Goal: Task Accomplishment & Management: Manage account settings

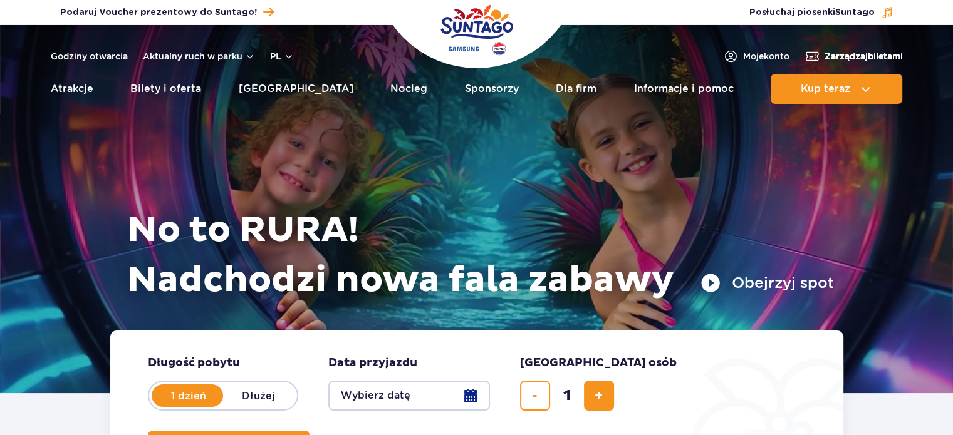
click at [852, 58] on span "Zarządzaj biletami" at bounding box center [863, 56] width 78 height 13
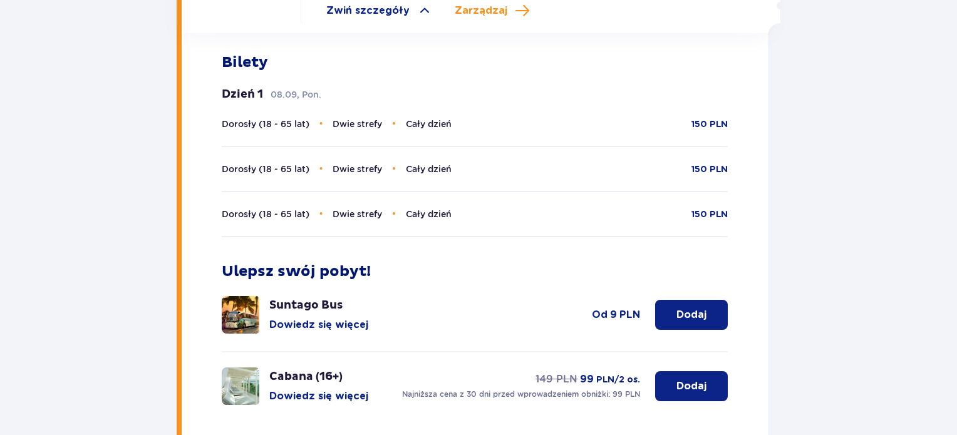
scroll to position [307, 0]
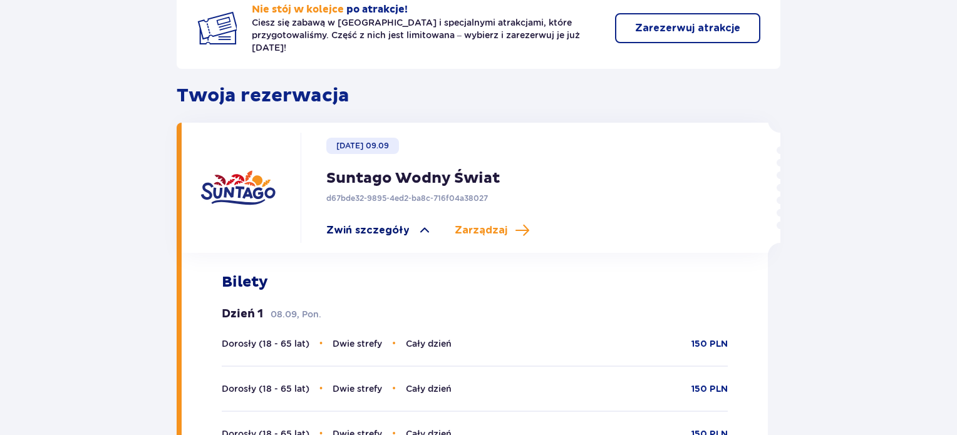
click at [375, 224] on span "Zwiń szczegóły" at bounding box center [367, 231] width 83 height 14
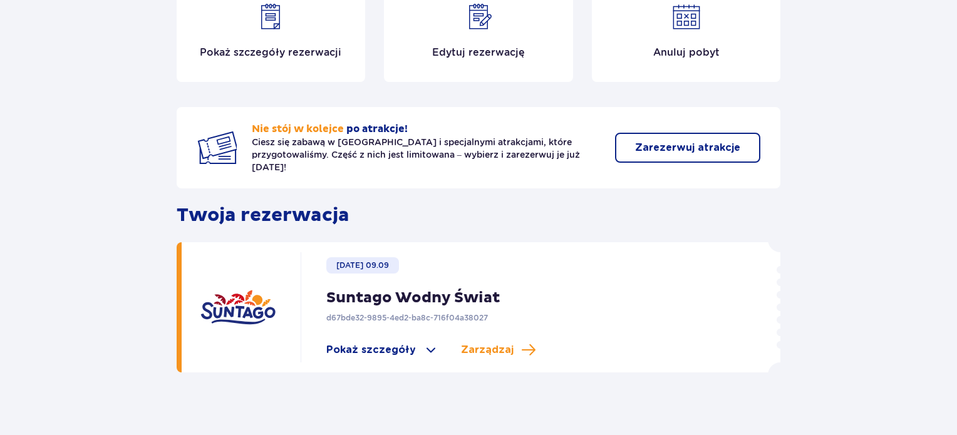
scroll to position [189, 0]
click at [403, 343] on span "Pokaż szczegóły" at bounding box center [371, 350] width 90 height 14
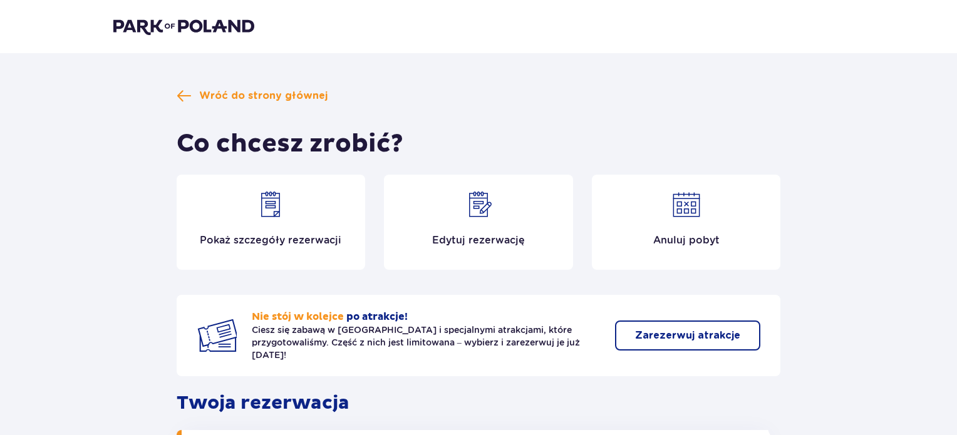
scroll to position [0, 0]
click at [458, 150] on div "Co chcesz zrobić?" at bounding box center [479, 143] width 604 height 31
click at [482, 209] on img at bounding box center [478, 205] width 30 height 30
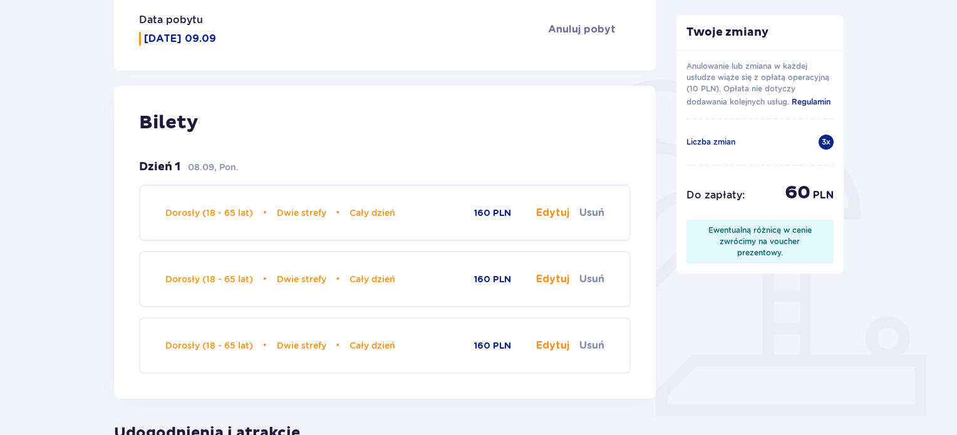
scroll to position [251, 0]
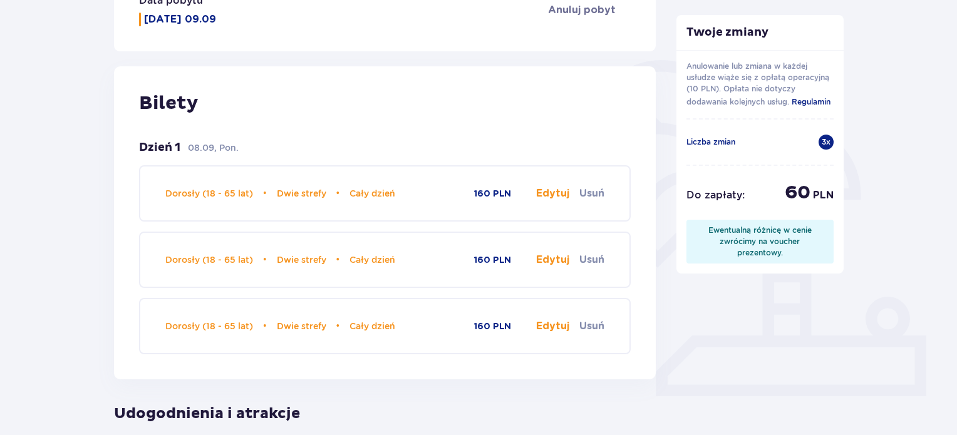
click at [551, 199] on button "Edytuj" at bounding box center [552, 194] width 33 height 14
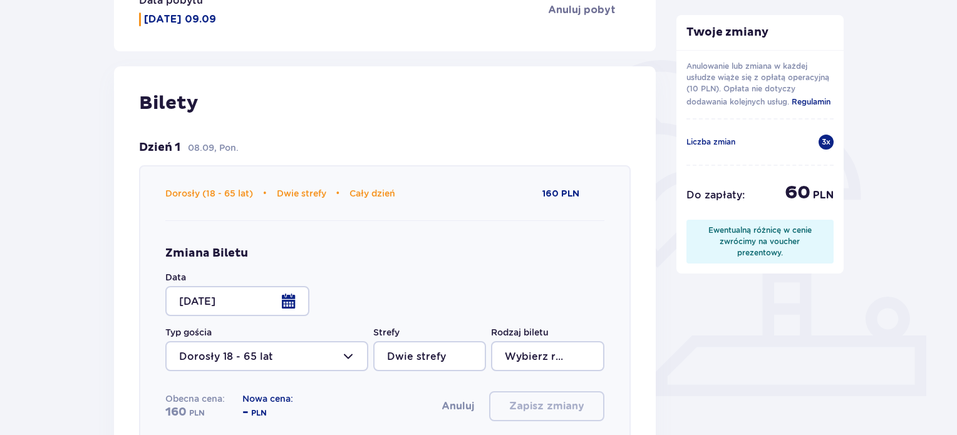
type input "Cały dzień"
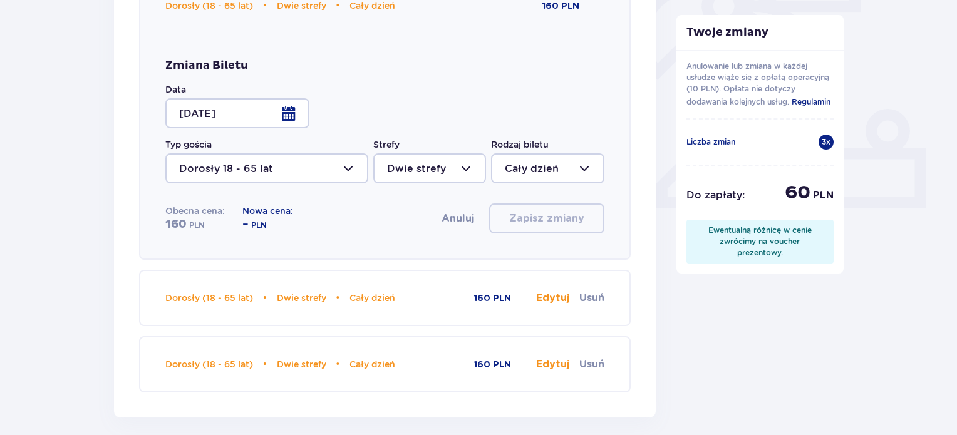
click at [260, 116] on div at bounding box center [237, 113] width 144 height 30
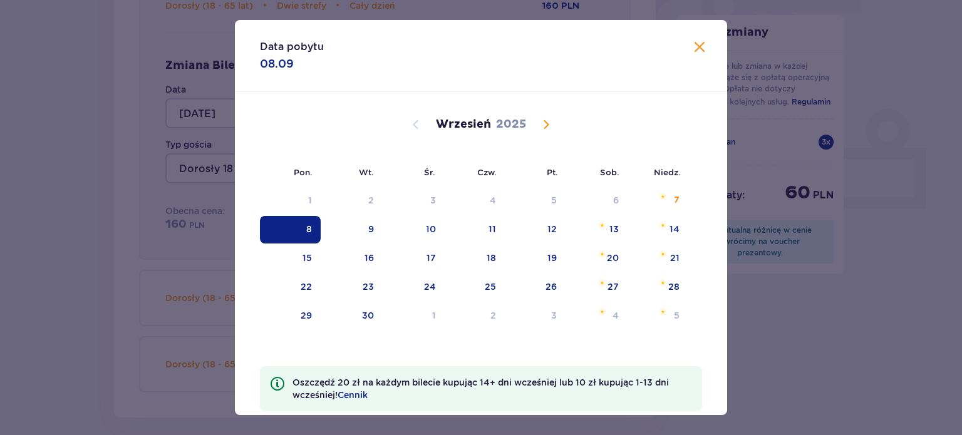
drag, startPoint x: 696, startPoint y: 48, endPoint x: 714, endPoint y: 83, distance: 39.2
click at [696, 49] on span at bounding box center [699, 47] width 15 height 15
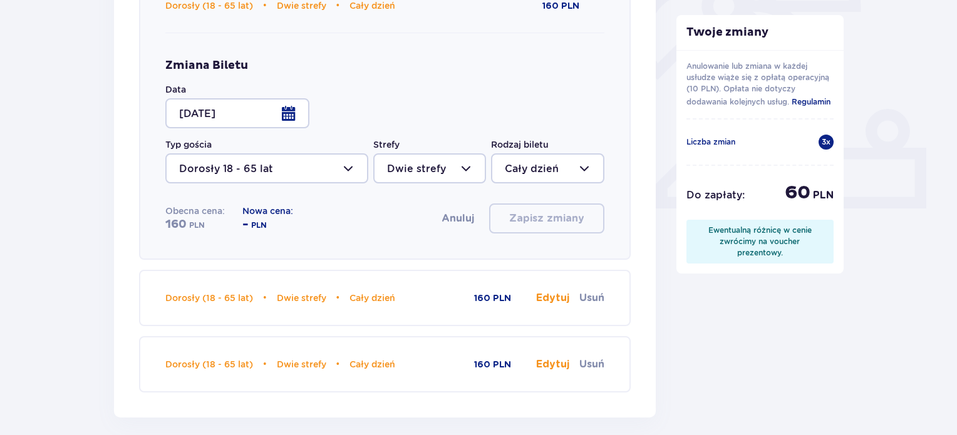
click at [822, 135] on div "3 x" at bounding box center [826, 142] width 15 height 15
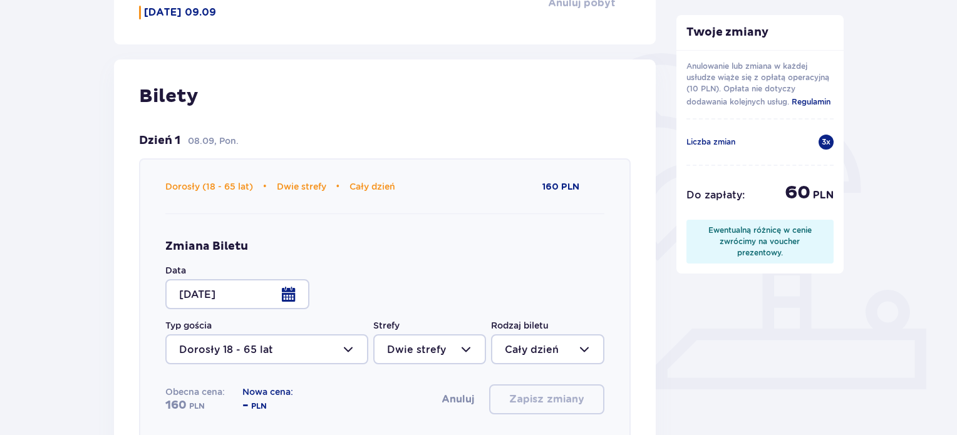
scroll to position [376, 0]
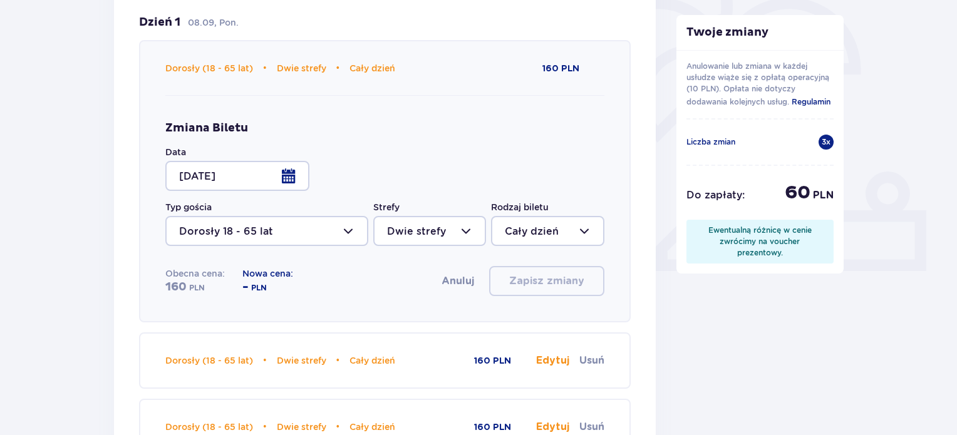
click at [294, 175] on div at bounding box center [237, 176] width 144 height 30
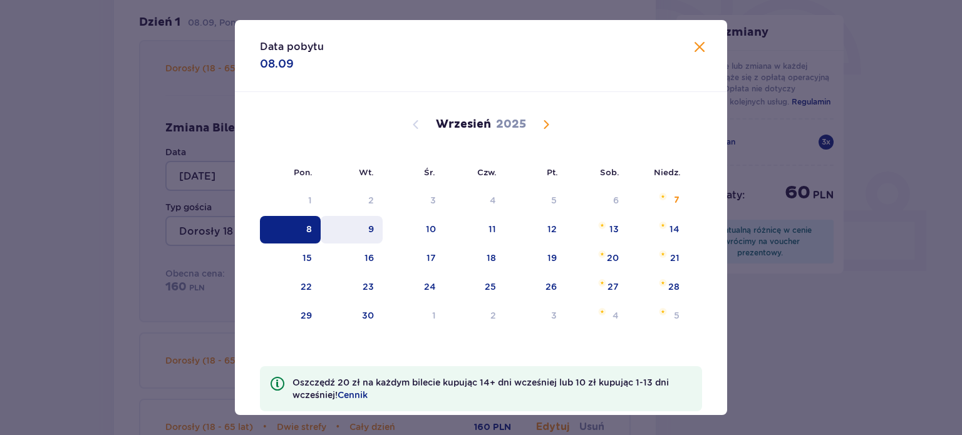
click at [358, 227] on div "9" at bounding box center [352, 230] width 62 height 28
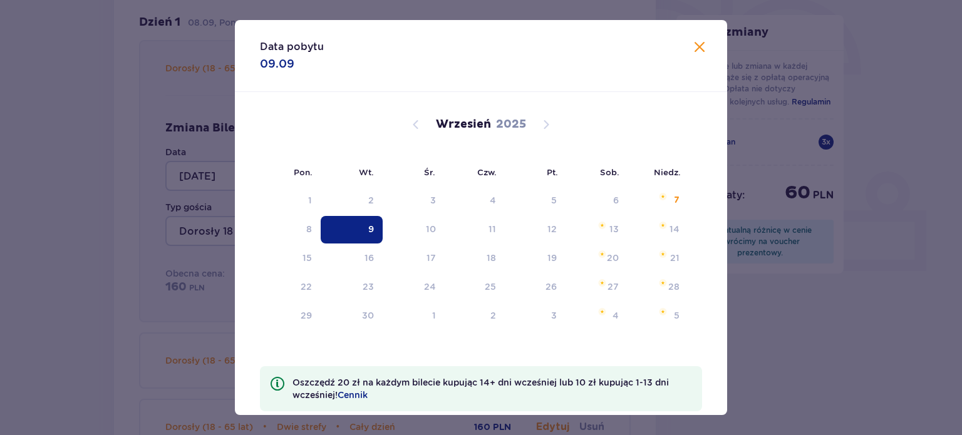
type input "[DATE]"
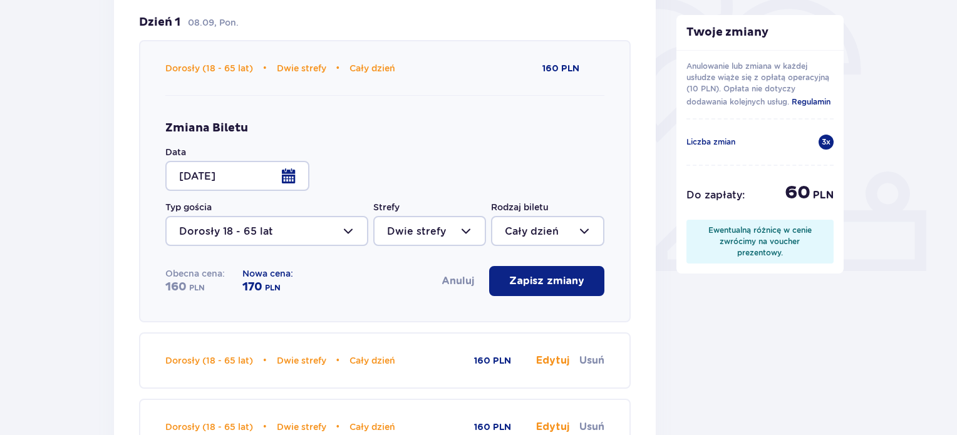
click at [517, 282] on p "Zapisz zmiany" at bounding box center [546, 281] width 75 height 14
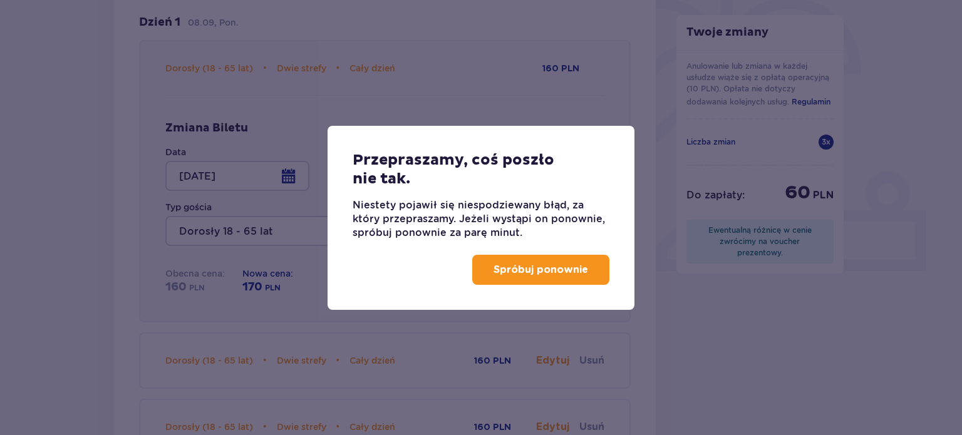
click at [519, 272] on p "Spróbuj ponownie" at bounding box center [540, 270] width 95 height 14
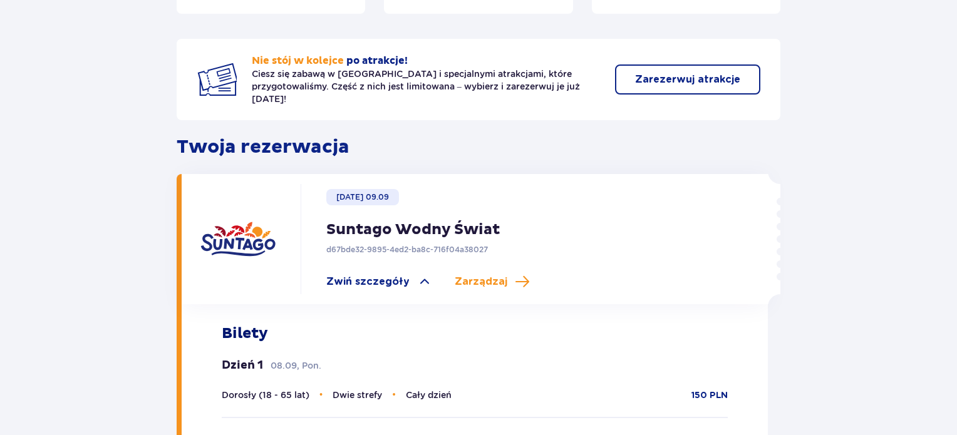
scroll to position [245, 0]
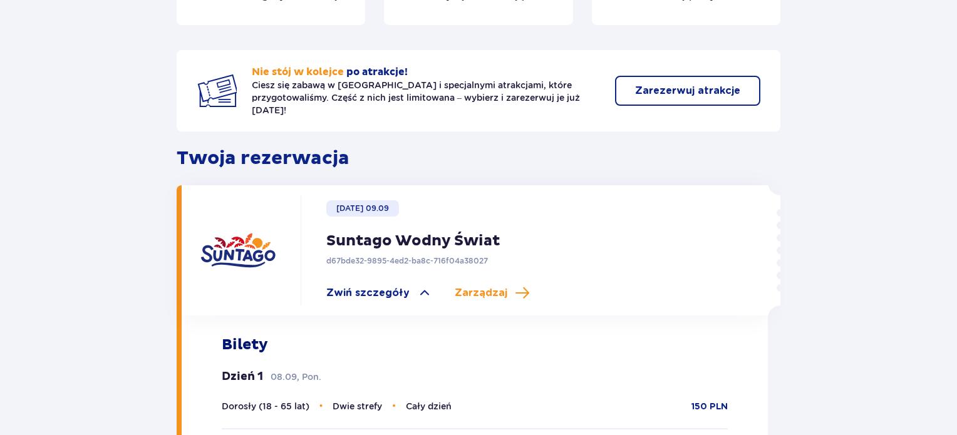
click at [341, 205] on div "Wtorek 09.09 Suntago Wodny Świat d67bde32-9895-4ed2-ba8c-716f04a38027 Zwiń szcz…" at bounding box center [515, 250] width 428 height 110
click at [468, 286] on span "Zarządzaj" at bounding box center [481, 293] width 53 height 14
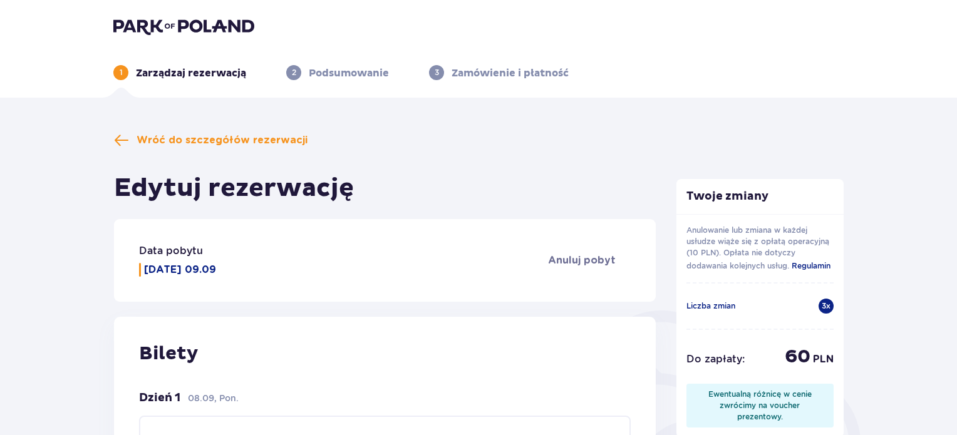
scroll to position [311, 0]
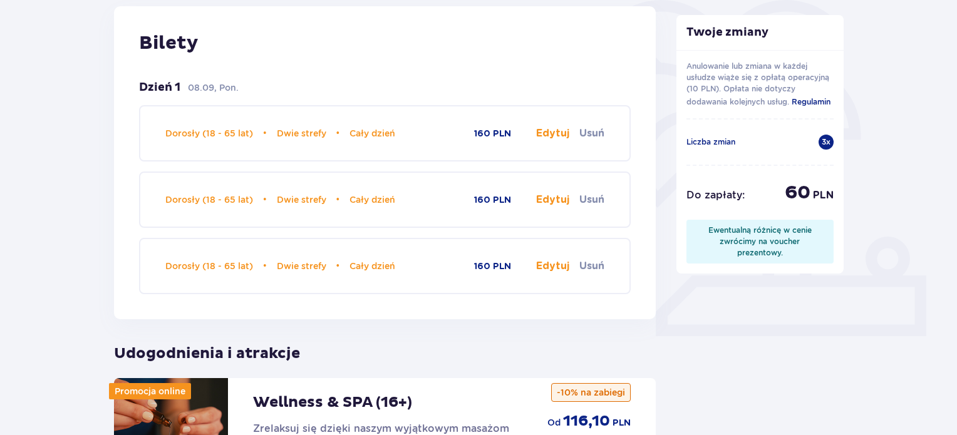
click at [602, 130] on button "Usuń" at bounding box center [591, 134] width 25 height 14
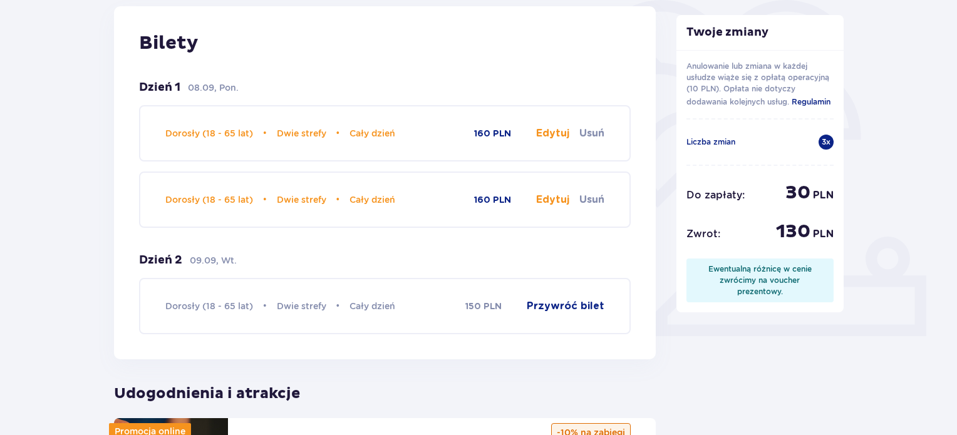
scroll to position [436, 0]
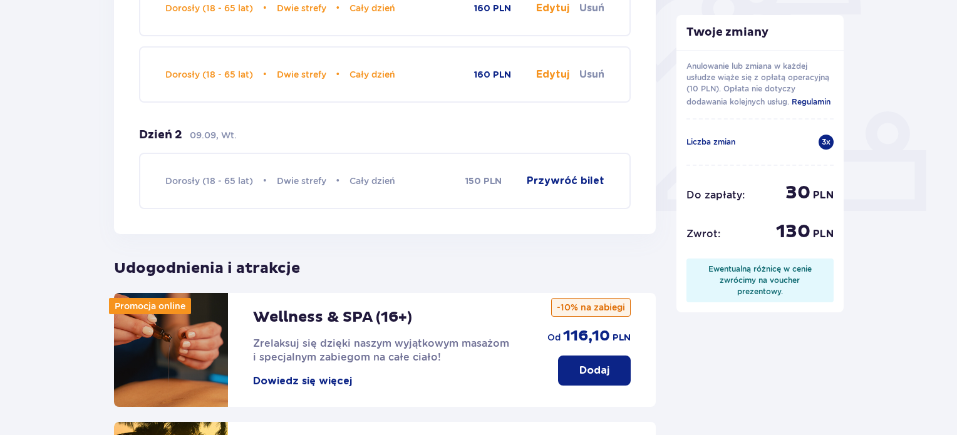
click at [552, 175] on button "Przywróć bilet" at bounding box center [566, 181] width 78 height 14
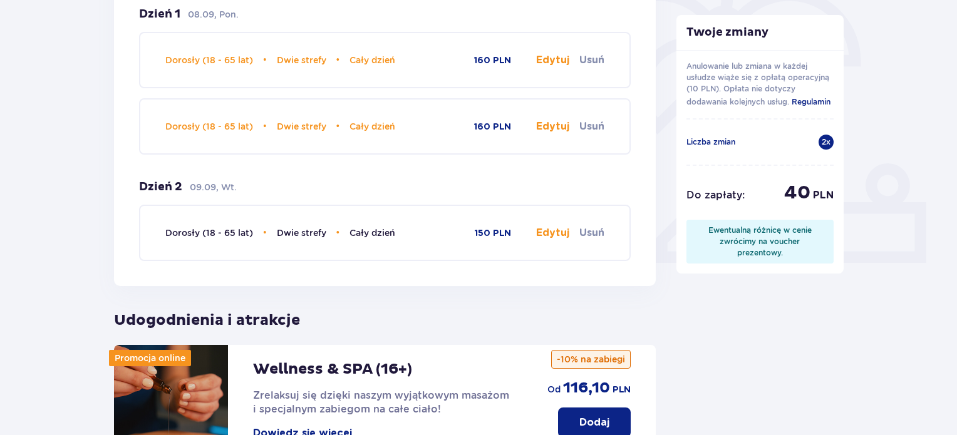
scroll to position [311, 0]
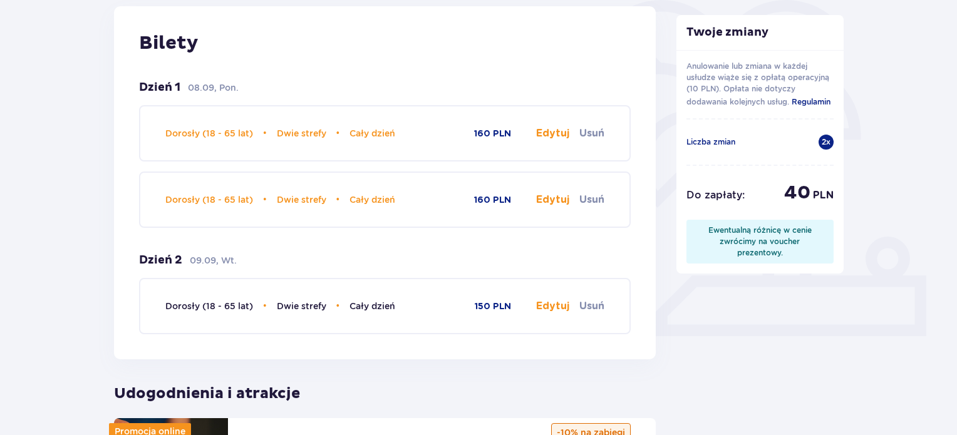
click at [587, 128] on button "Usuń" at bounding box center [591, 134] width 25 height 14
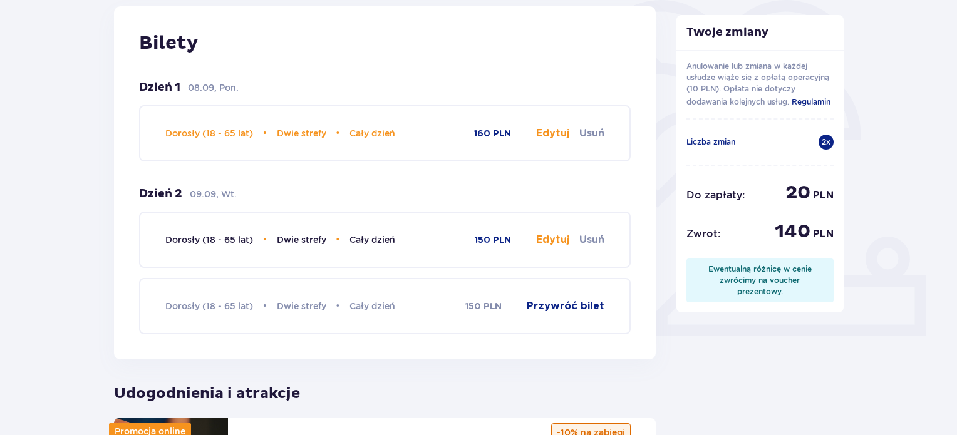
click at [566, 305] on button "Przywróć bilet" at bounding box center [566, 306] width 78 height 14
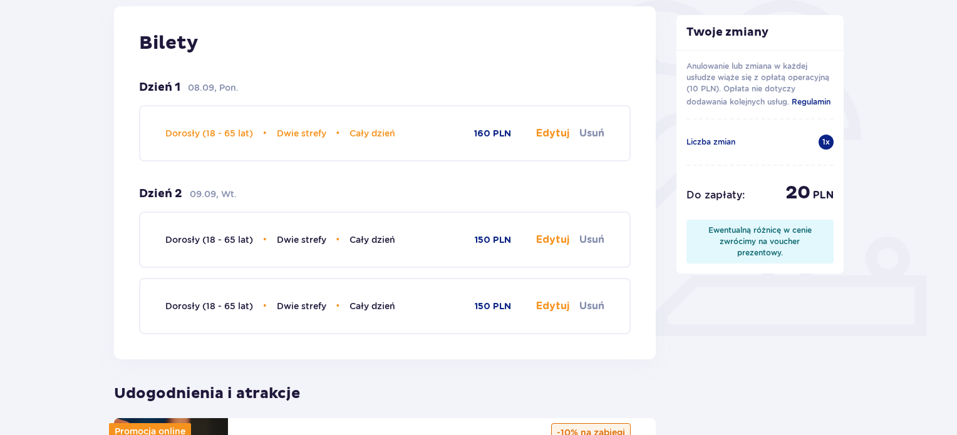
click at [589, 135] on button "Usuń" at bounding box center [591, 134] width 25 height 14
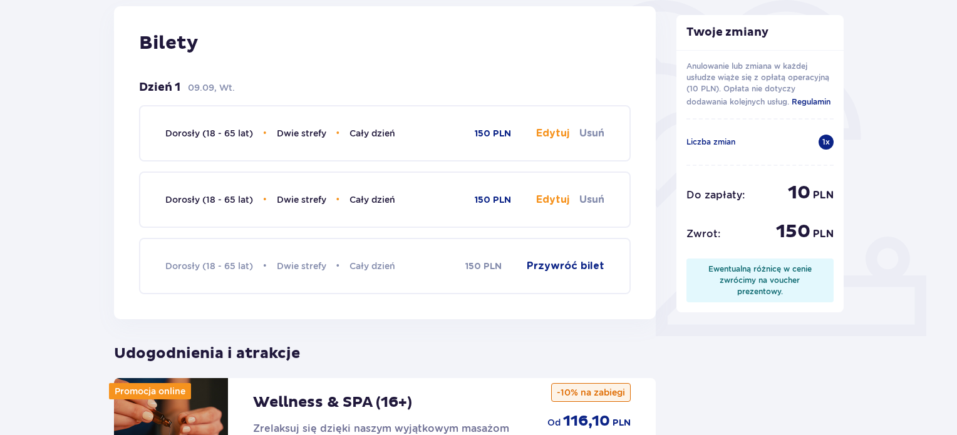
click at [563, 266] on button "Przywróć bilet" at bounding box center [566, 266] width 78 height 14
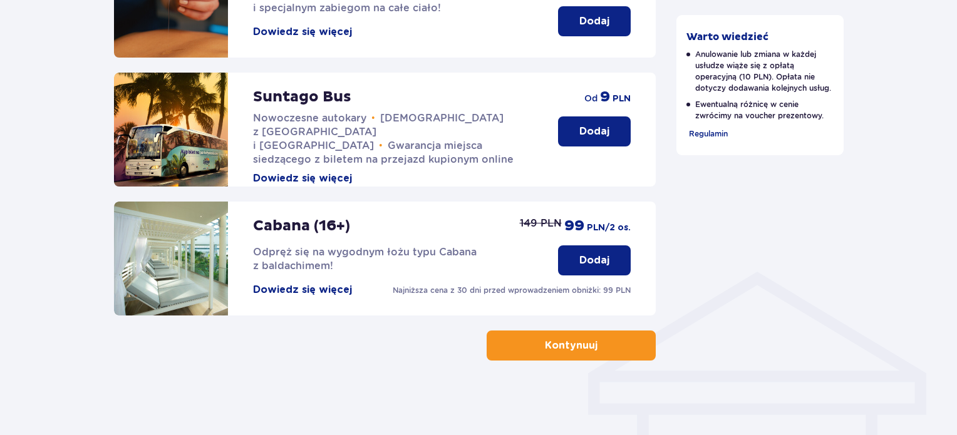
scroll to position [746, 0]
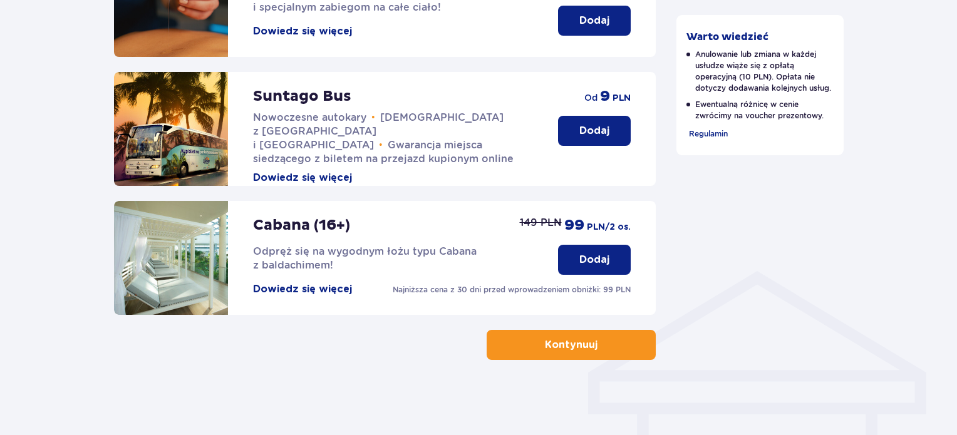
click at [552, 353] on button "Kontynuuj" at bounding box center [571, 345] width 169 height 30
